Goal: Book appointment/travel/reservation

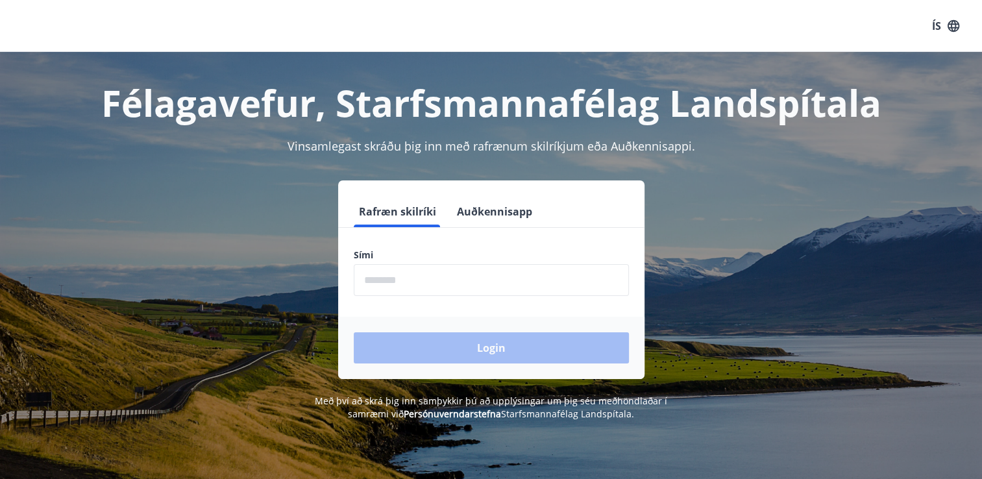
click at [401, 284] on input "phone" at bounding box center [491, 280] width 275 height 32
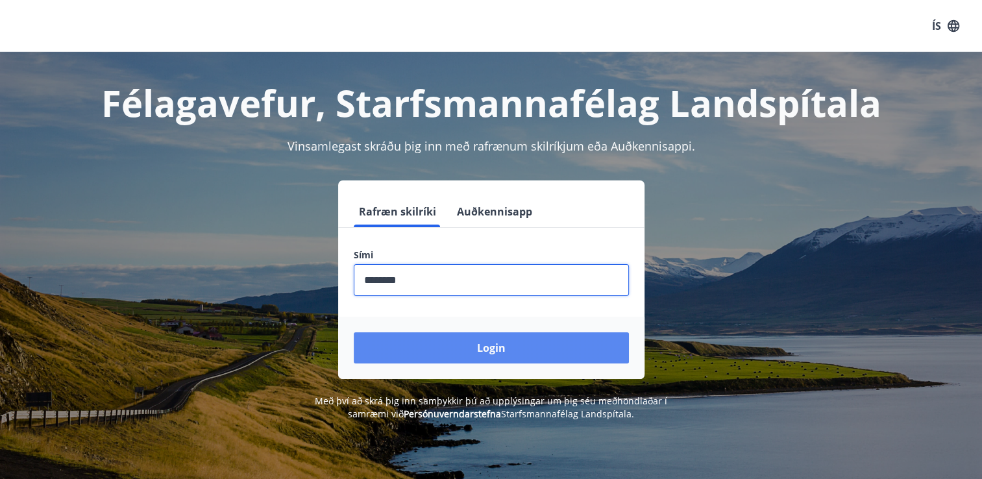
type input "********"
click at [457, 351] on button "Login" at bounding box center [491, 347] width 275 height 31
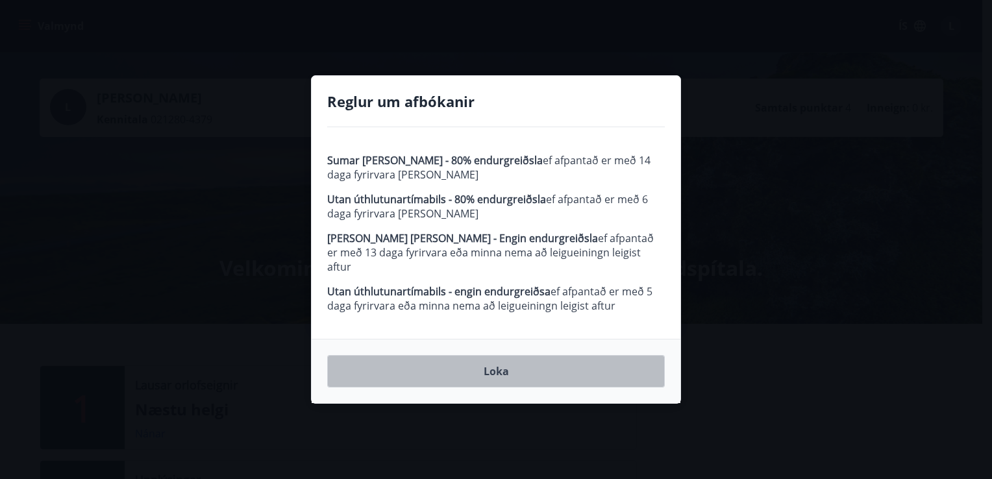
click at [504, 366] on button "Loka" at bounding box center [496, 371] width 338 height 32
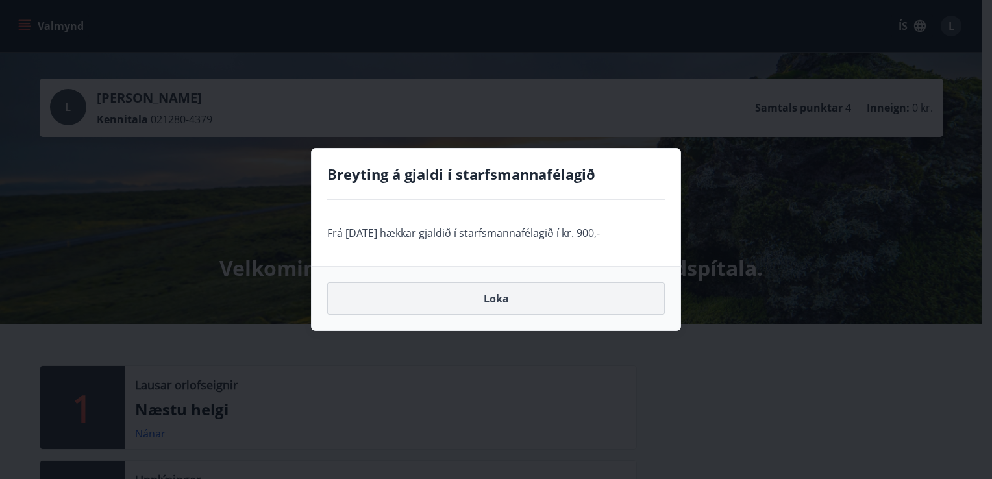
click at [501, 304] on button "Loka" at bounding box center [496, 298] width 338 height 32
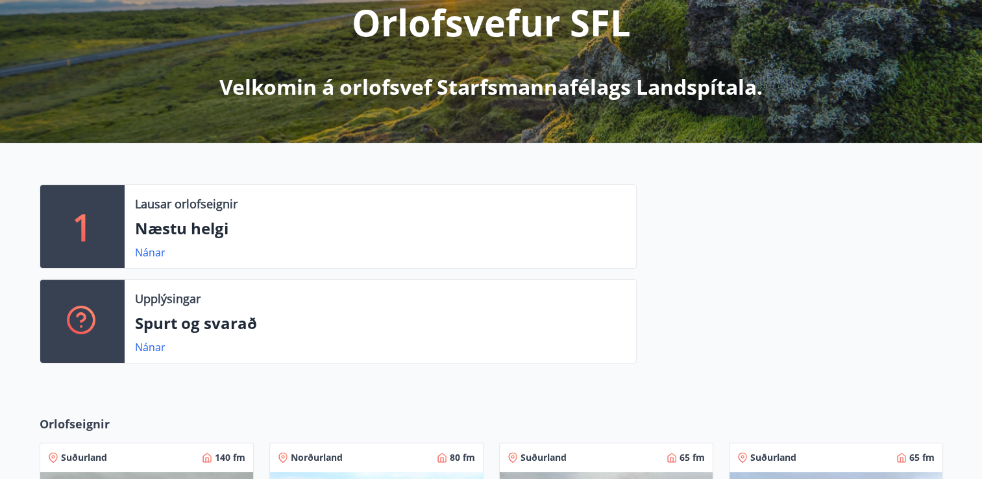
scroll to position [195, 0]
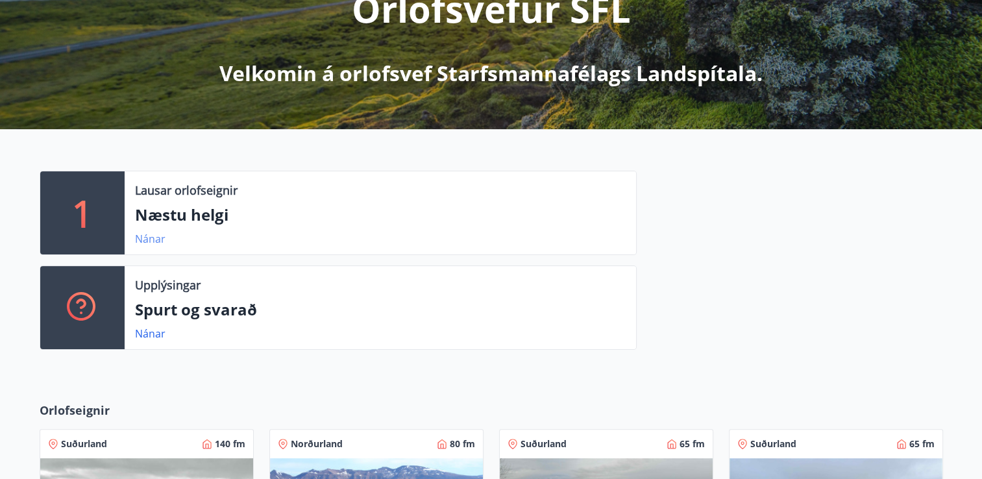
click at [143, 239] on link "Nánar" at bounding box center [150, 239] width 31 height 14
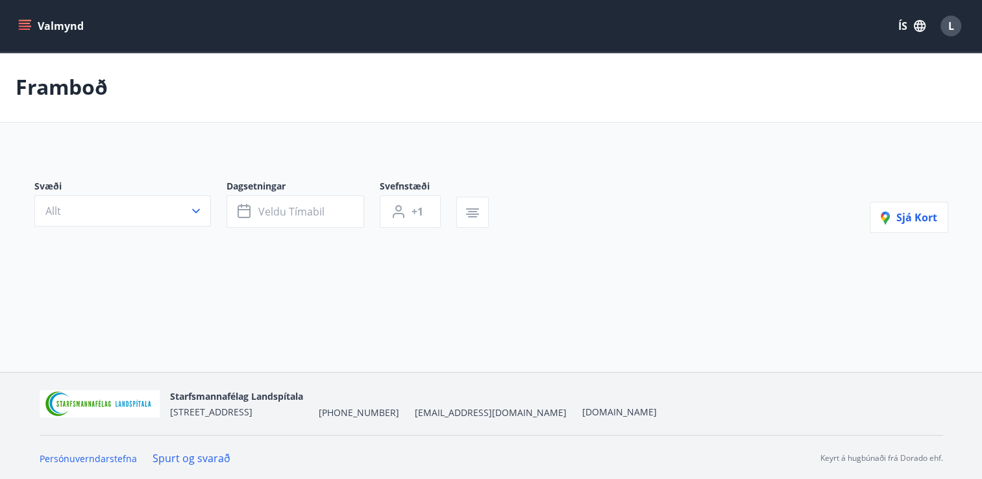
type input "*"
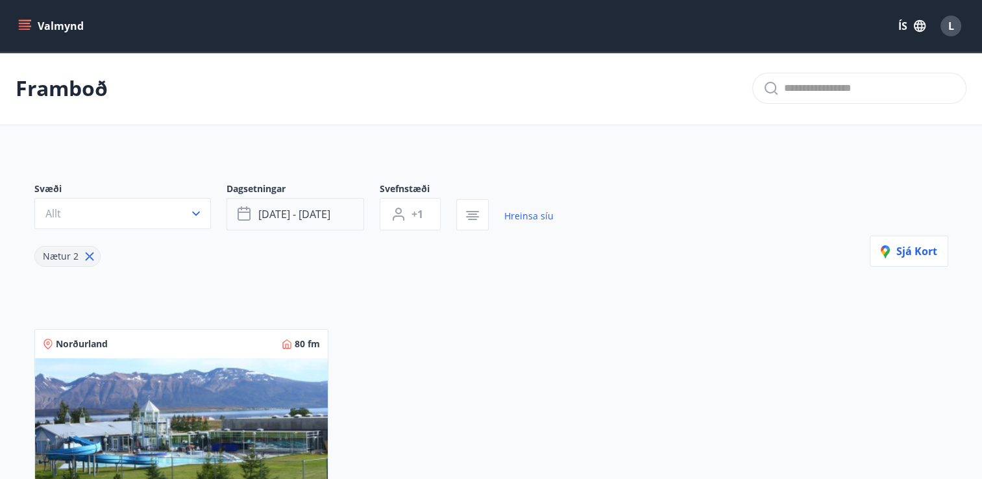
click at [302, 219] on span "[DATE] - [DATE]" at bounding box center [294, 214] width 72 height 14
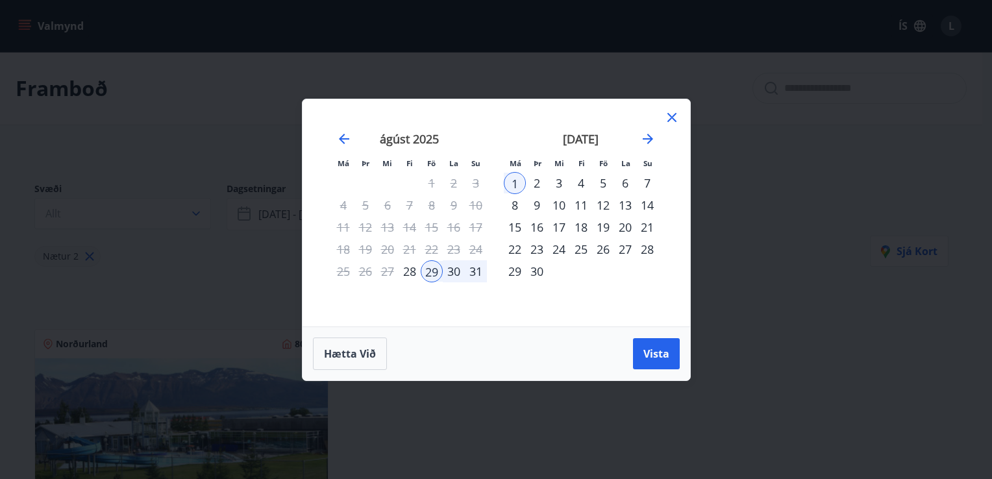
click at [606, 179] on div "5" at bounding box center [603, 183] width 22 height 22
click at [649, 183] on div "7" at bounding box center [647, 183] width 22 height 22
click at [653, 357] on span "Vista" at bounding box center [657, 354] width 26 height 14
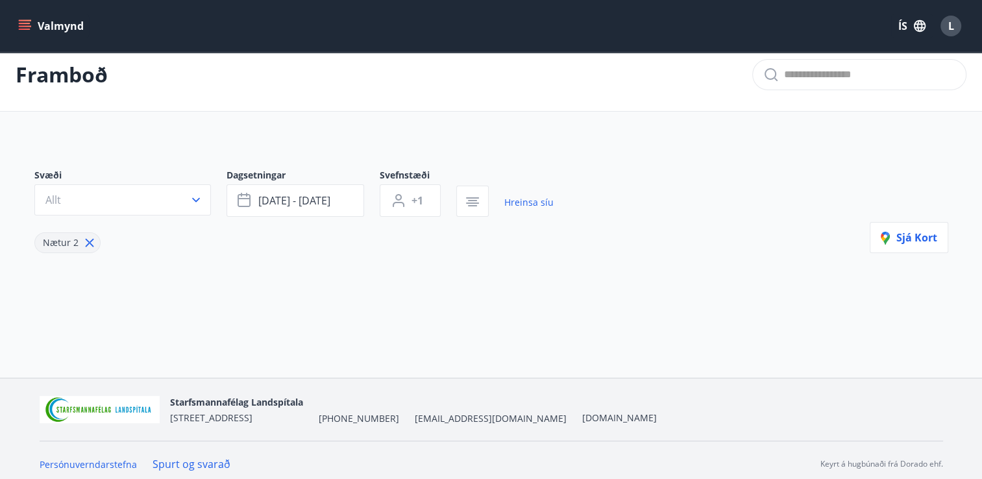
scroll to position [21, 0]
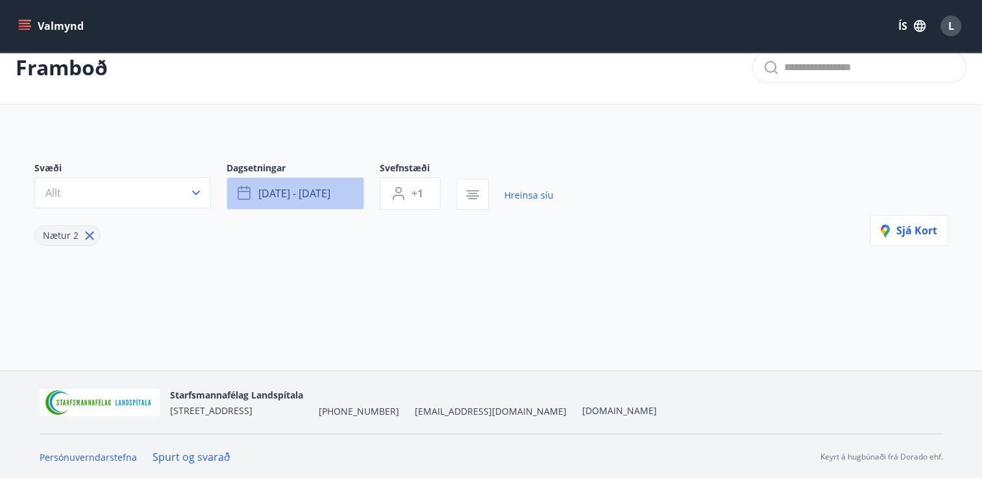
click at [291, 199] on span "[DATE] - [DATE]" at bounding box center [294, 193] width 72 height 14
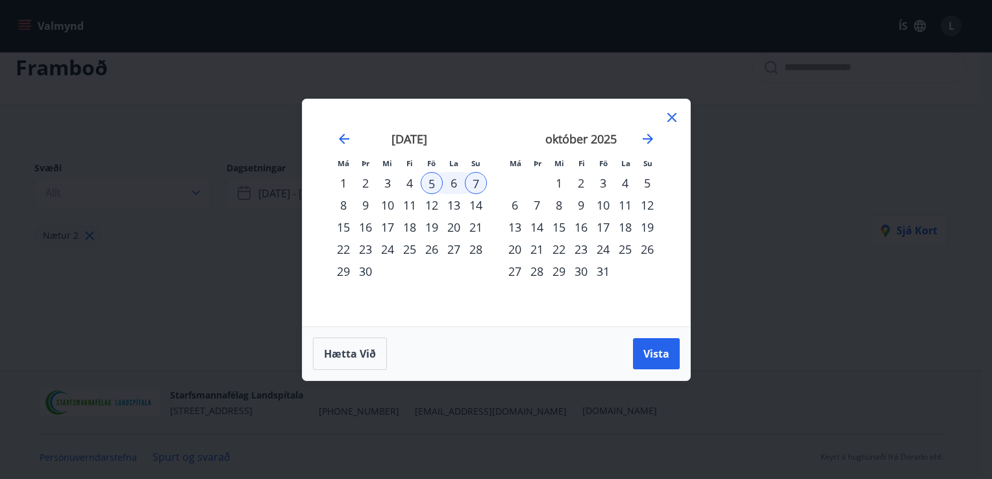
click at [431, 207] on div "12" at bounding box center [432, 205] width 22 height 22
click at [483, 203] on div "14" at bounding box center [476, 205] width 22 height 22
click at [665, 352] on span "Vista" at bounding box center [657, 354] width 26 height 14
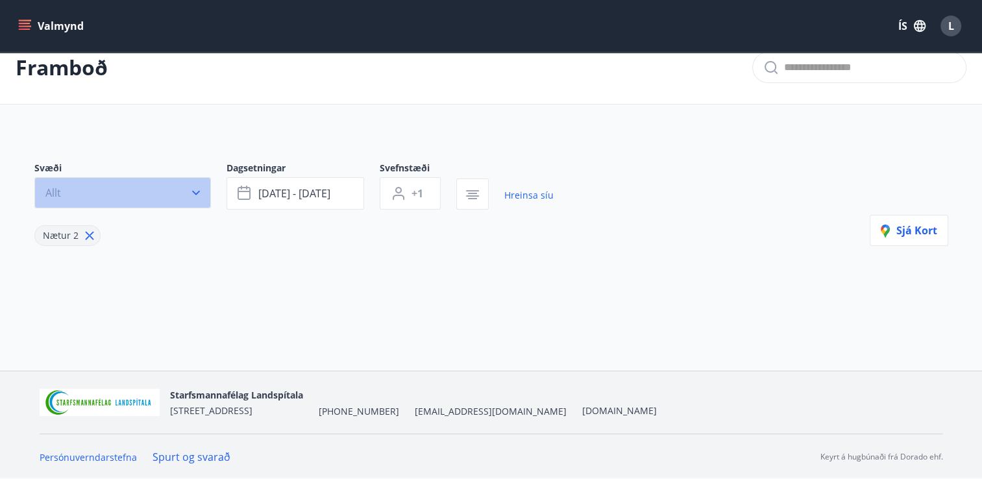
click at [190, 194] on icon "button" at bounding box center [196, 192] width 13 height 13
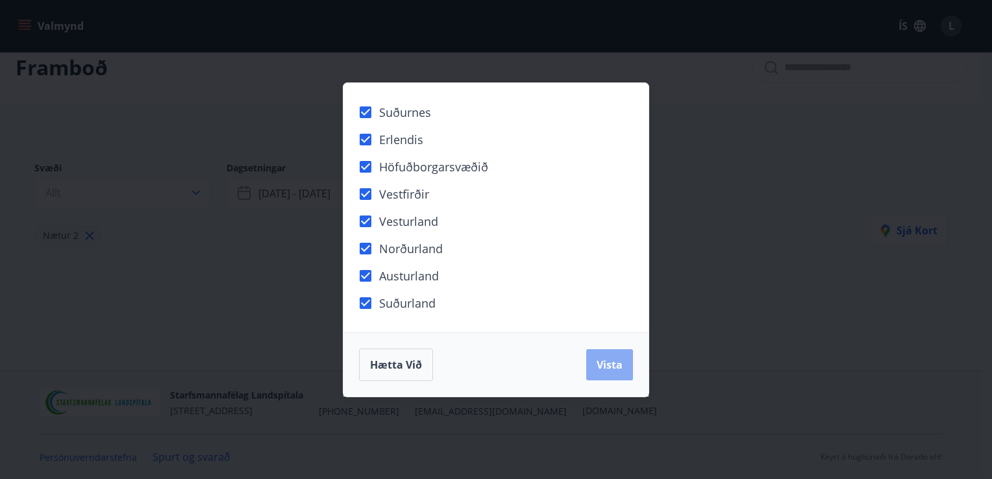
click at [607, 368] on span "Vista" at bounding box center [610, 365] width 26 height 14
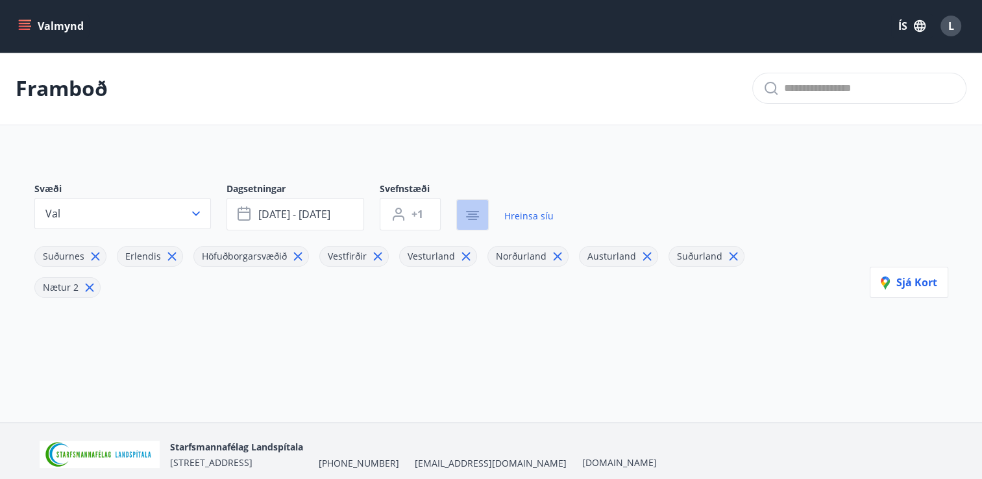
click at [464, 217] on button "button" at bounding box center [473, 214] width 32 height 31
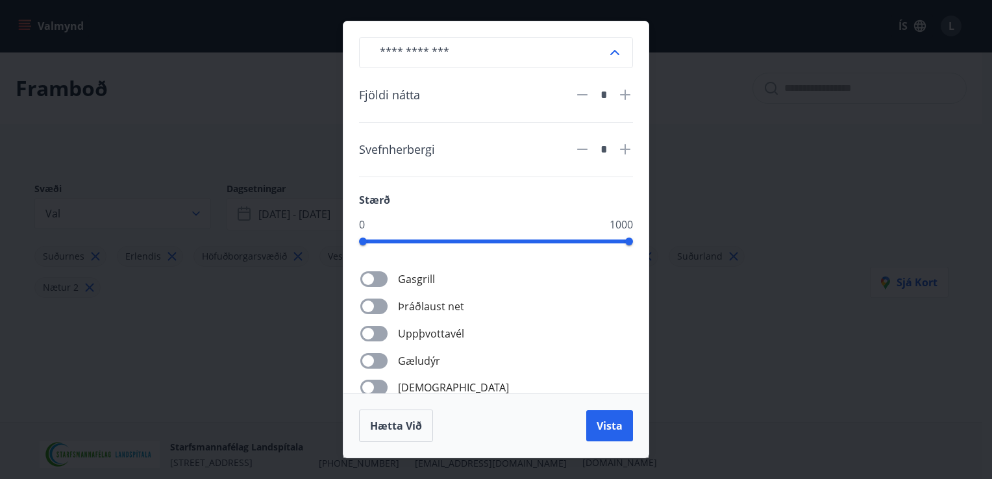
click at [797, 329] on div "​ Fjöldi nátta * Svefnherbergi * Stærð 0 1000 Gasgrill Þráðlaust net Uppþvottav…" at bounding box center [496, 239] width 992 height 479
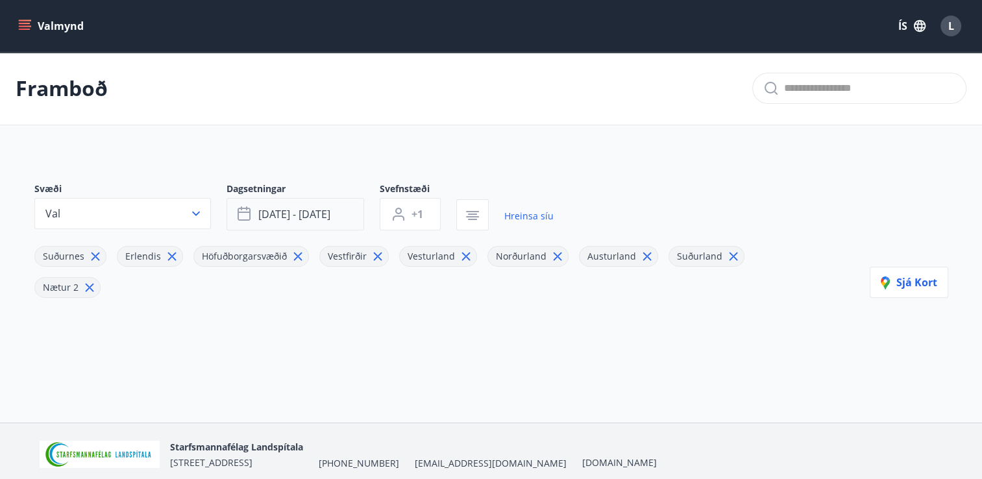
click at [324, 208] on span "[DATE] - [DATE]" at bounding box center [294, 214] width 72 height 14
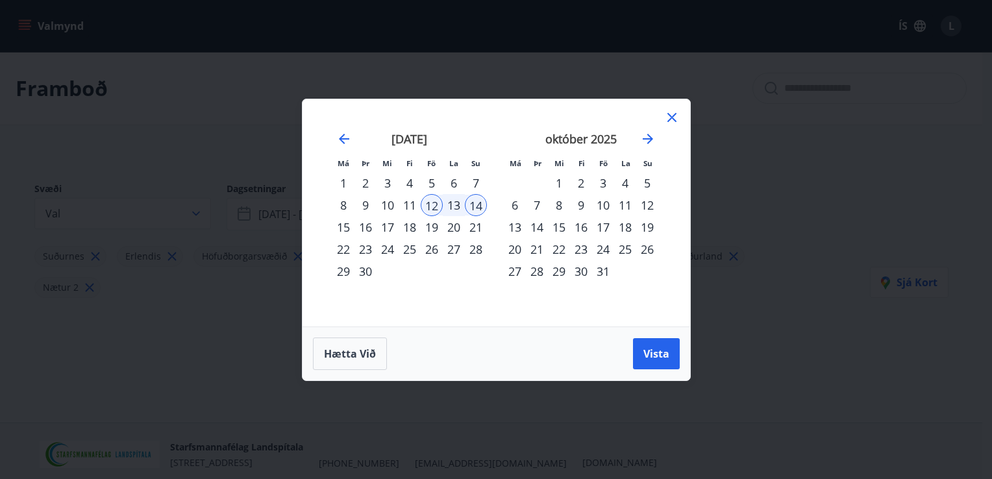
click at [604, 250] on div "24" at bounding box center [603, 249] width 22 height 22
click at [657, 249] on div "26" at bounding box center [647, 249] width 22 height 22
click at [658, 353] on span "Vista" at bounding box center [657, 354] width 26 height 14
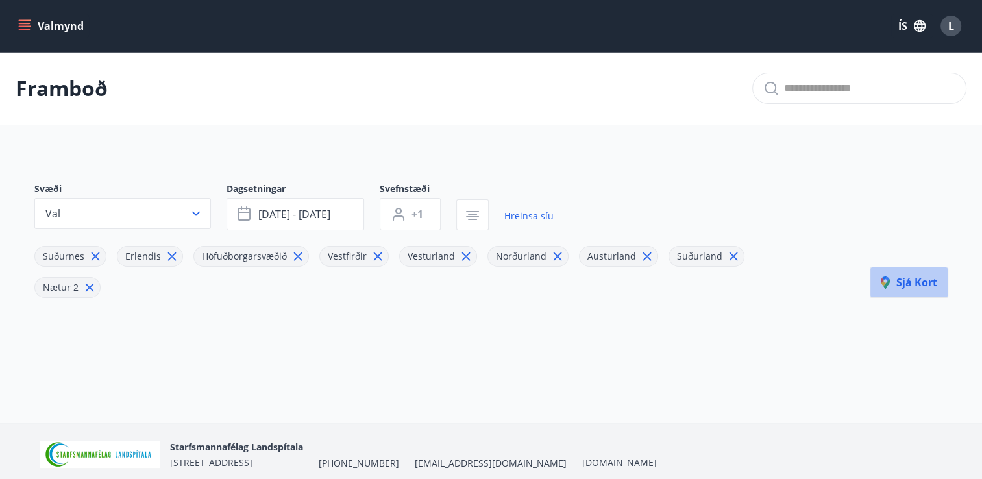
click at [886, 291] on icon "button" at bounding box center [889, 285] width 16 height 16
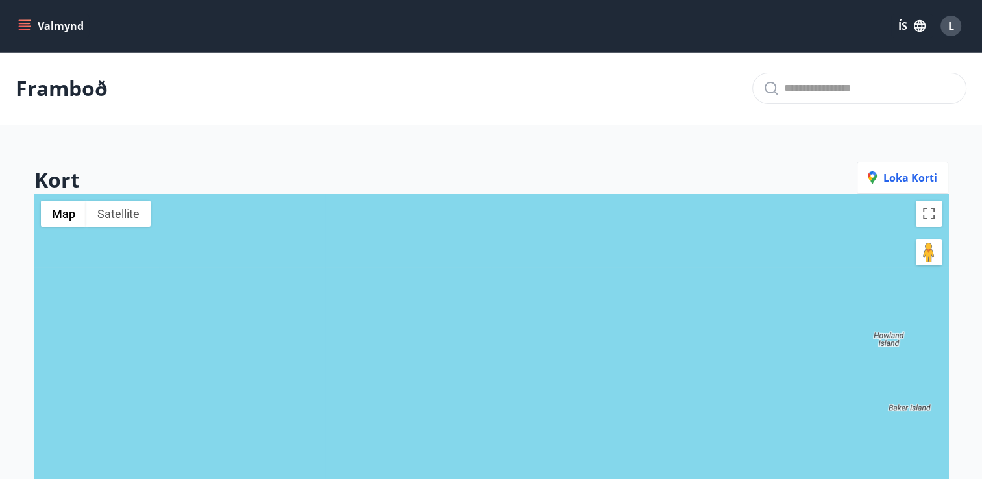
click at [43, 27] on button "Valmynd" at bounding box center [52, 25] width 73 height 23
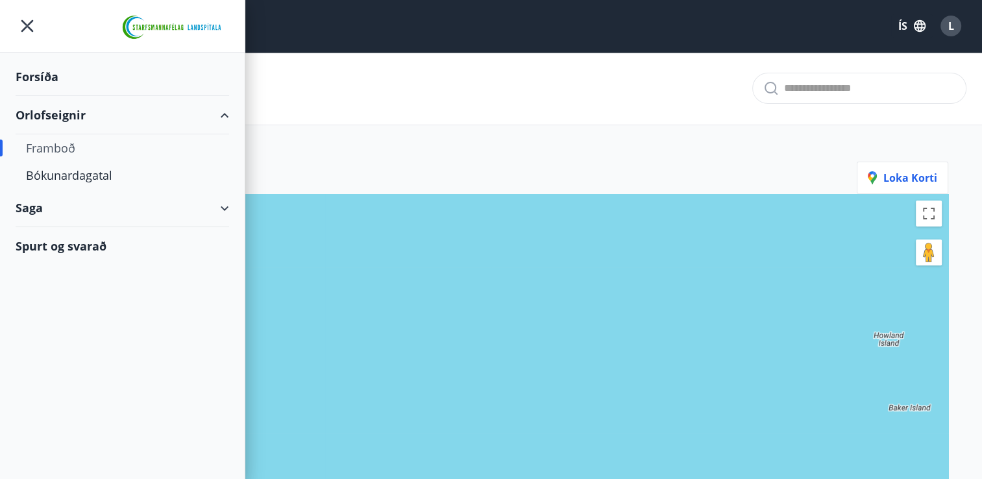
click at [64, 155] on div "Framboð" at bounding box center [122, 147] width 193 height 27
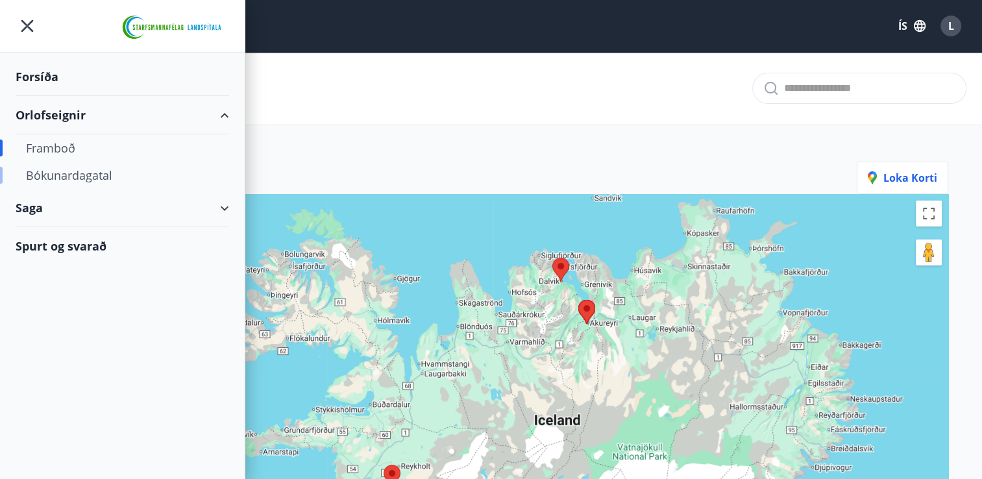
click at [93, 180] on div "Bókunardagatal" at bounding box center [122, 175] width 193 height 27
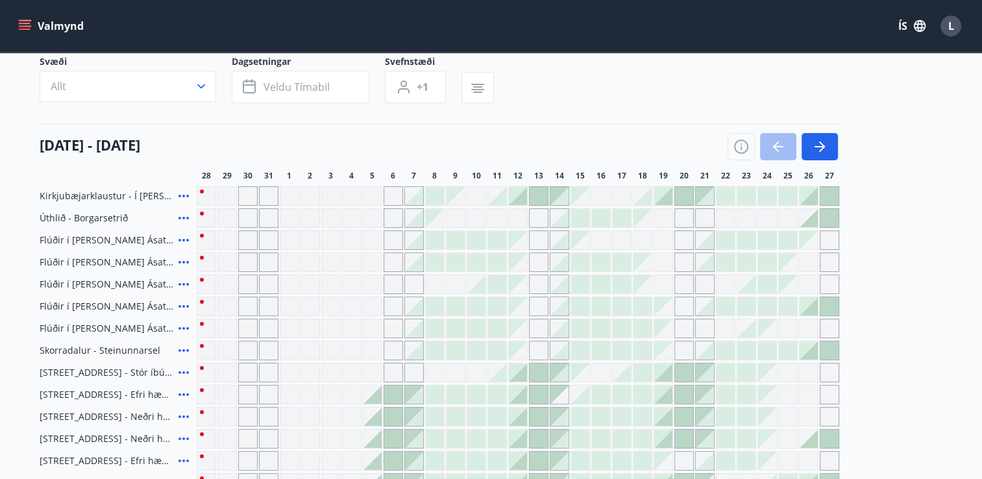
scroll to position [130, 0]
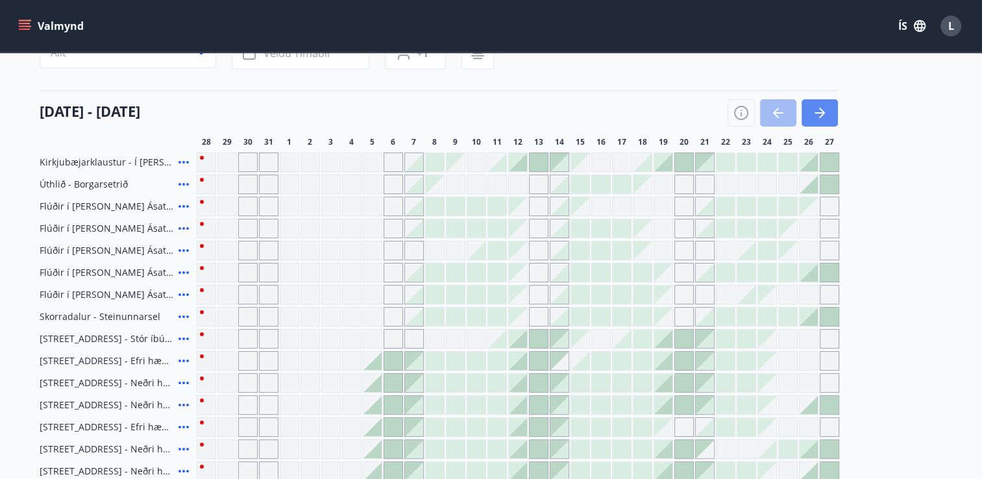
click at [816, 125] on button "button" at bounding box center [820, 112] width 36 height 27
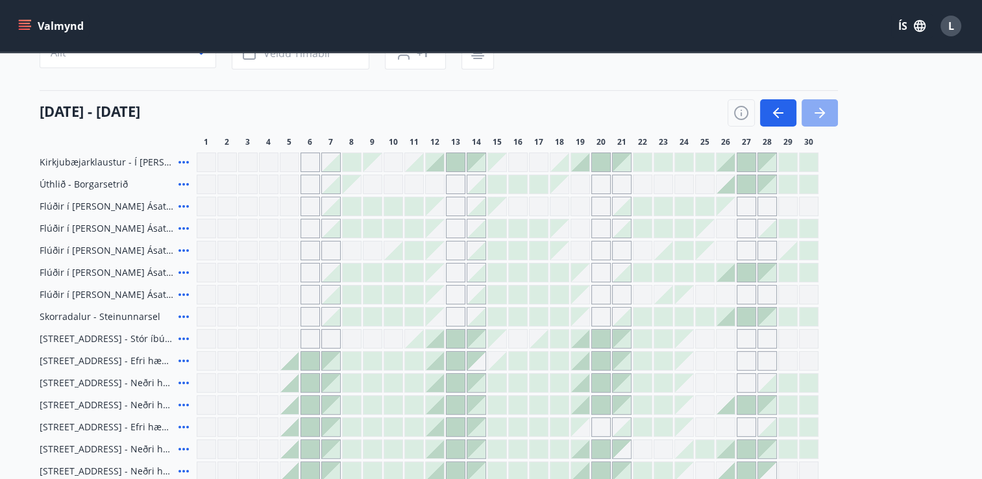
click at [816, 125] on button "button" at bounding box center [820, 112] width 36 height 27
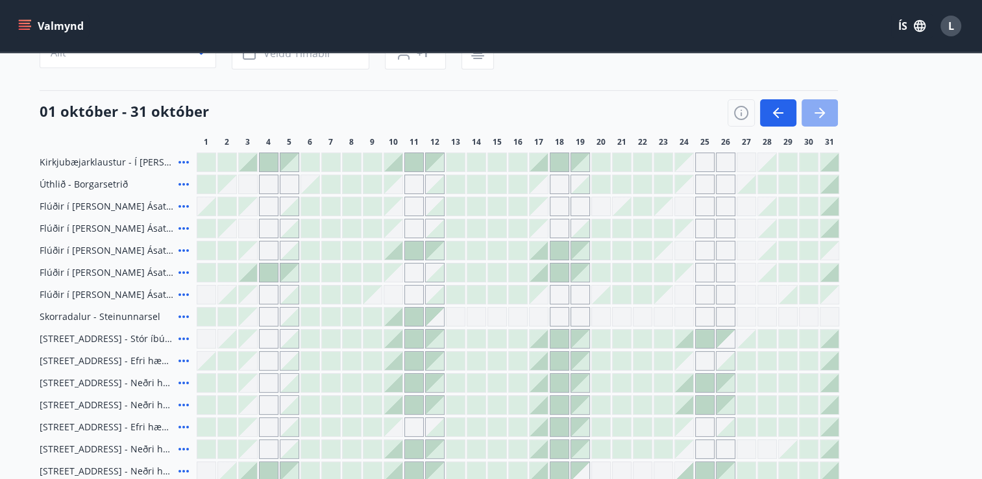
click at [818, 110] on icon "button" at bounding box center [820, 113] width 16 height 16
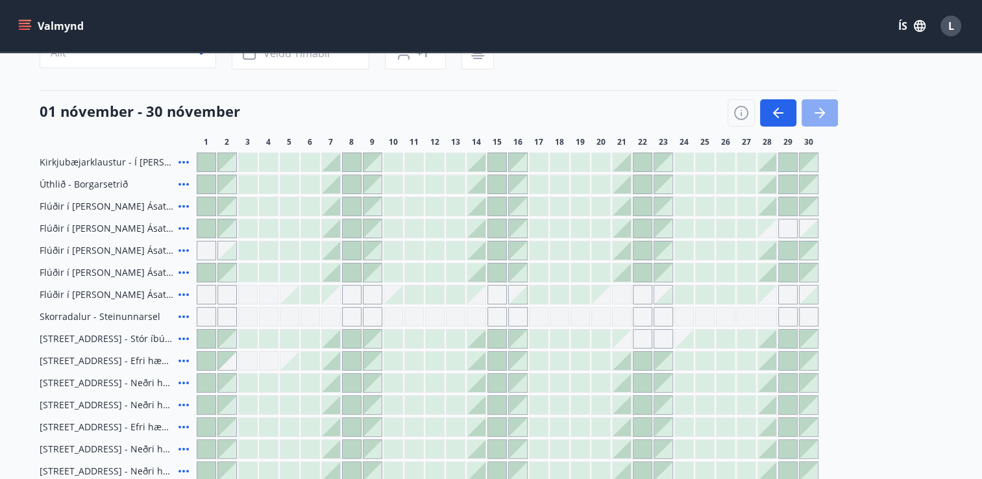
click at [810, 123] on button "button" at bounding box center [820, 112] width 36 height 27
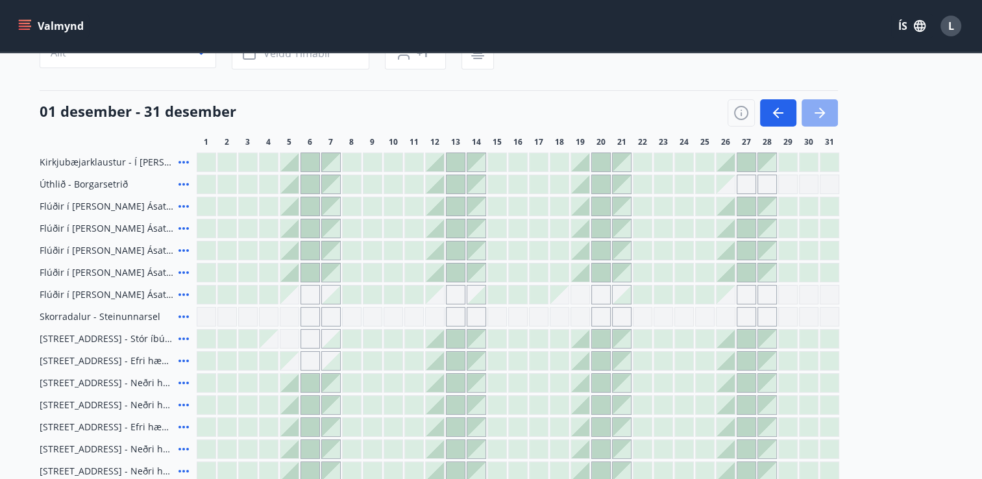
click at [810, 123] on button "button" at bounding box center [820, 112] width 36 height 27
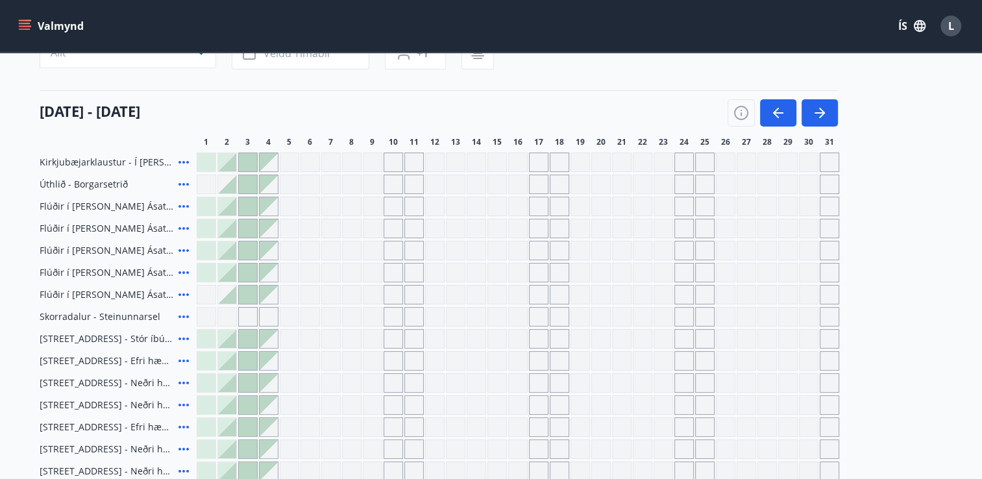
click at [540, 160] on div "Gráir dagar eru ekki bókanlegir" at bounding box center [538, 162] width 19 height 19
click at [778, 108] on icon "button" at bounding box center [776, 113] width 6 height 10
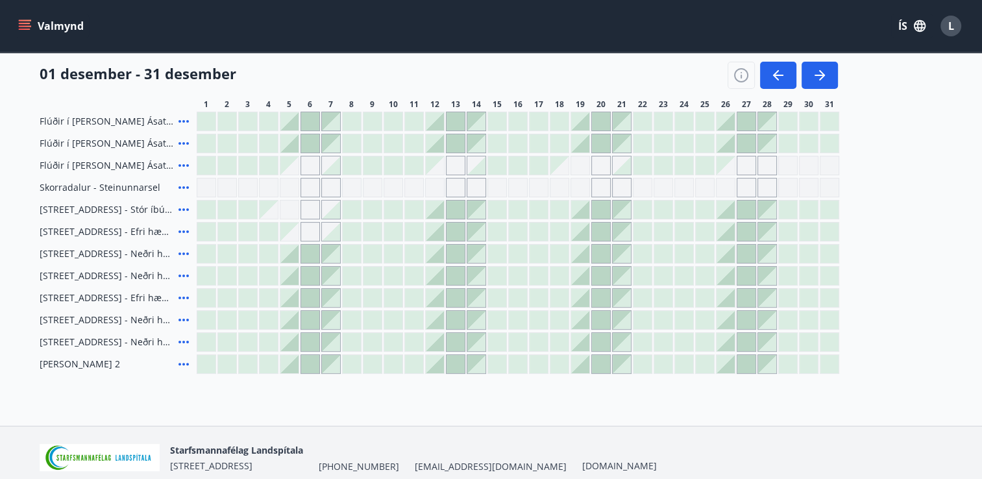
scroll to position [260, 0]
click at [306, 162] on div "Gráir dagar eru ekki bókanlegir" at bounding box center [310, 164] width 19 height 19
click at [329, 165] on div at bounding box center [331, 165] width 18 height 18
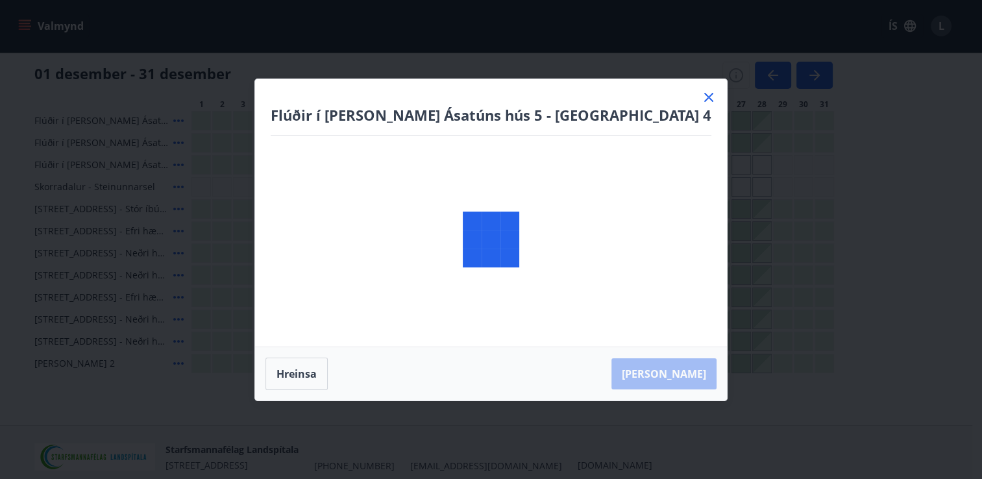
scroll to position [195, 0]
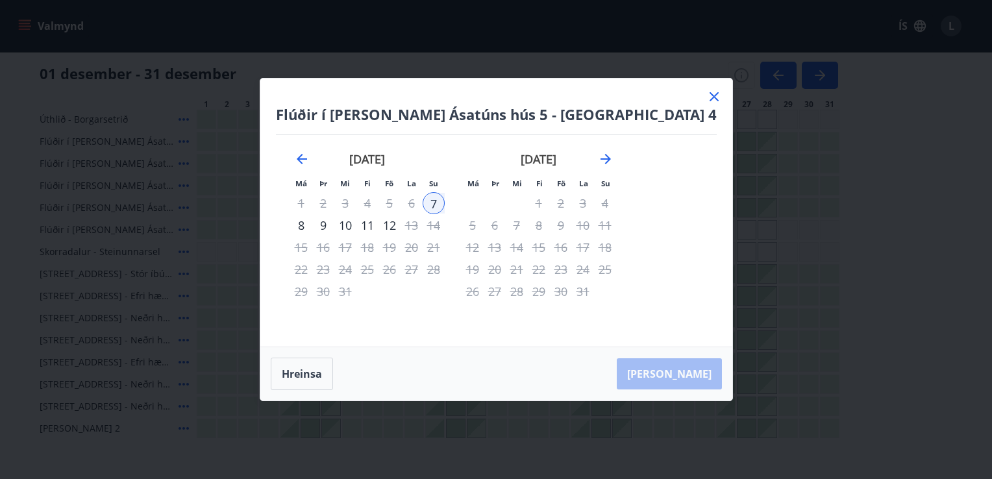
click at [707, 95] on icon at bounding box center [715, 97] width 16 height 16
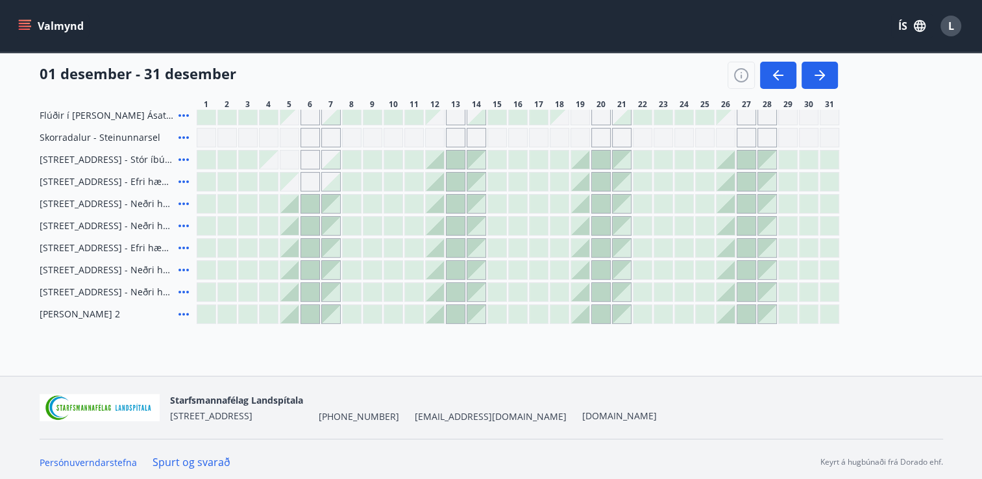
scroll to position [314, 0]
